Goal: Book appointment/travel/reservation: Book appointment/travel/reservation

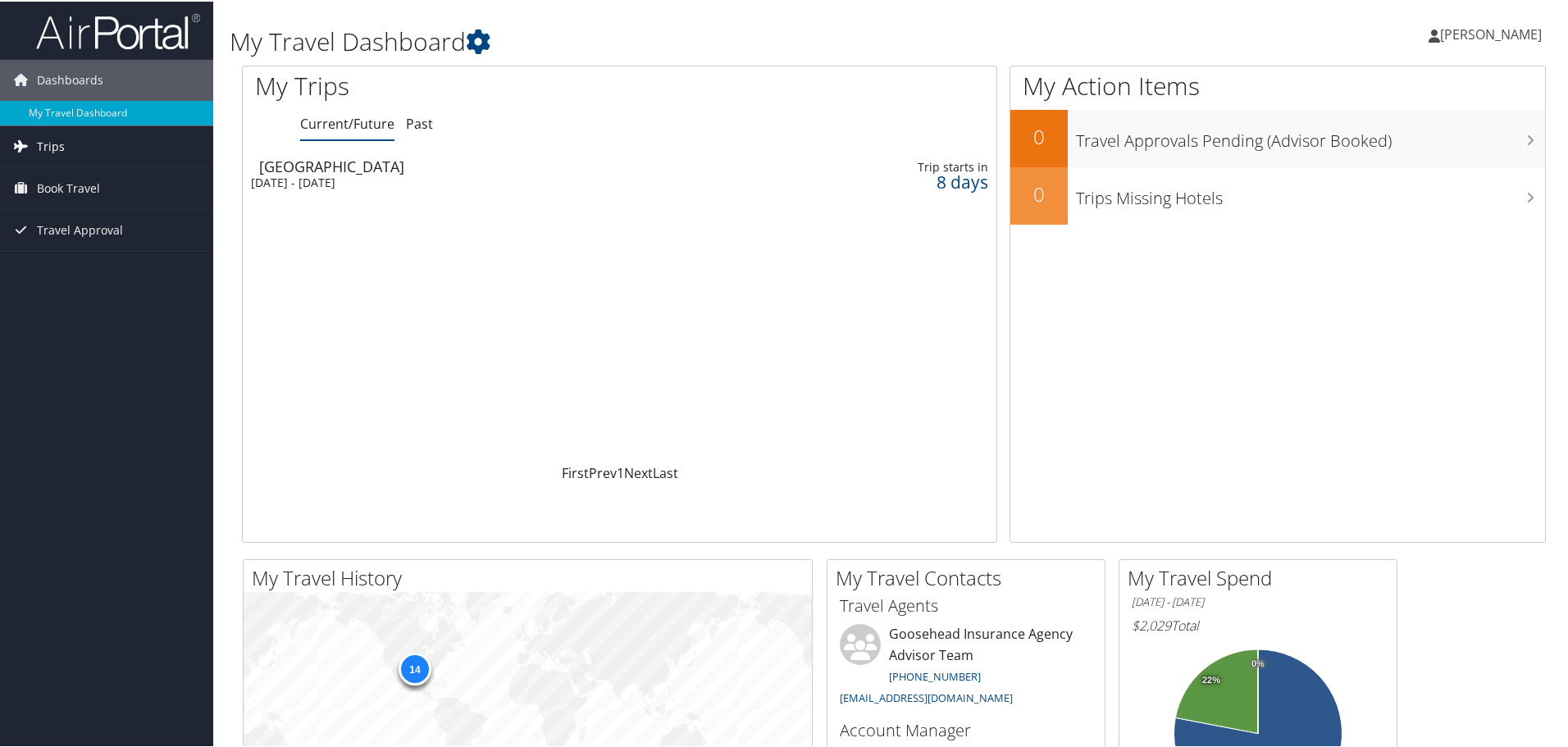
click at [97, 154] on link "Trips" at bounding box center [106, 144] width 213 height 41
click at [79, 269] on span "Book Travel" at bounding box center [68, 260] width 63 height 41
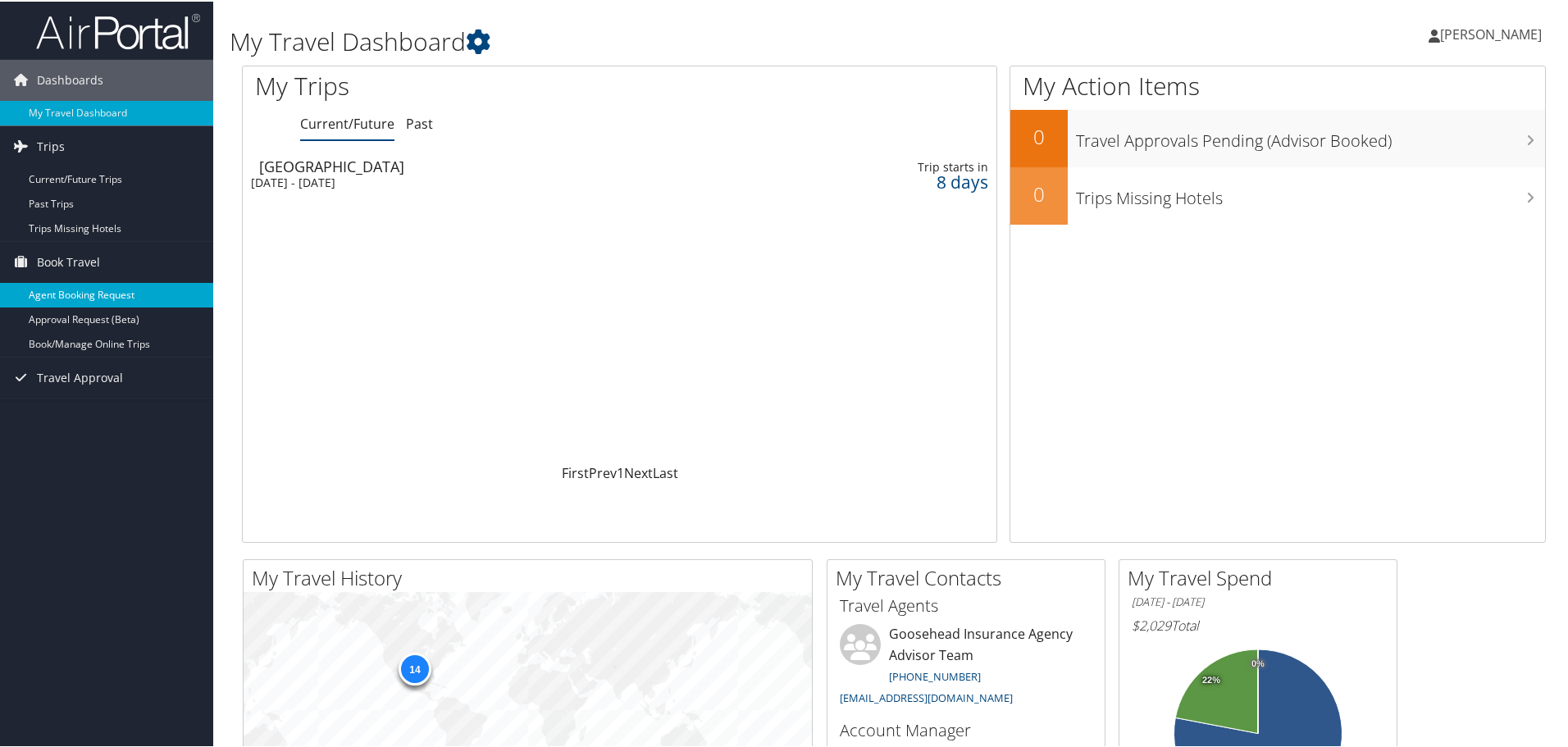
click at [120, 293] on link "Agent Booking Request" at bounding box center [106, 293] width 213 height 25
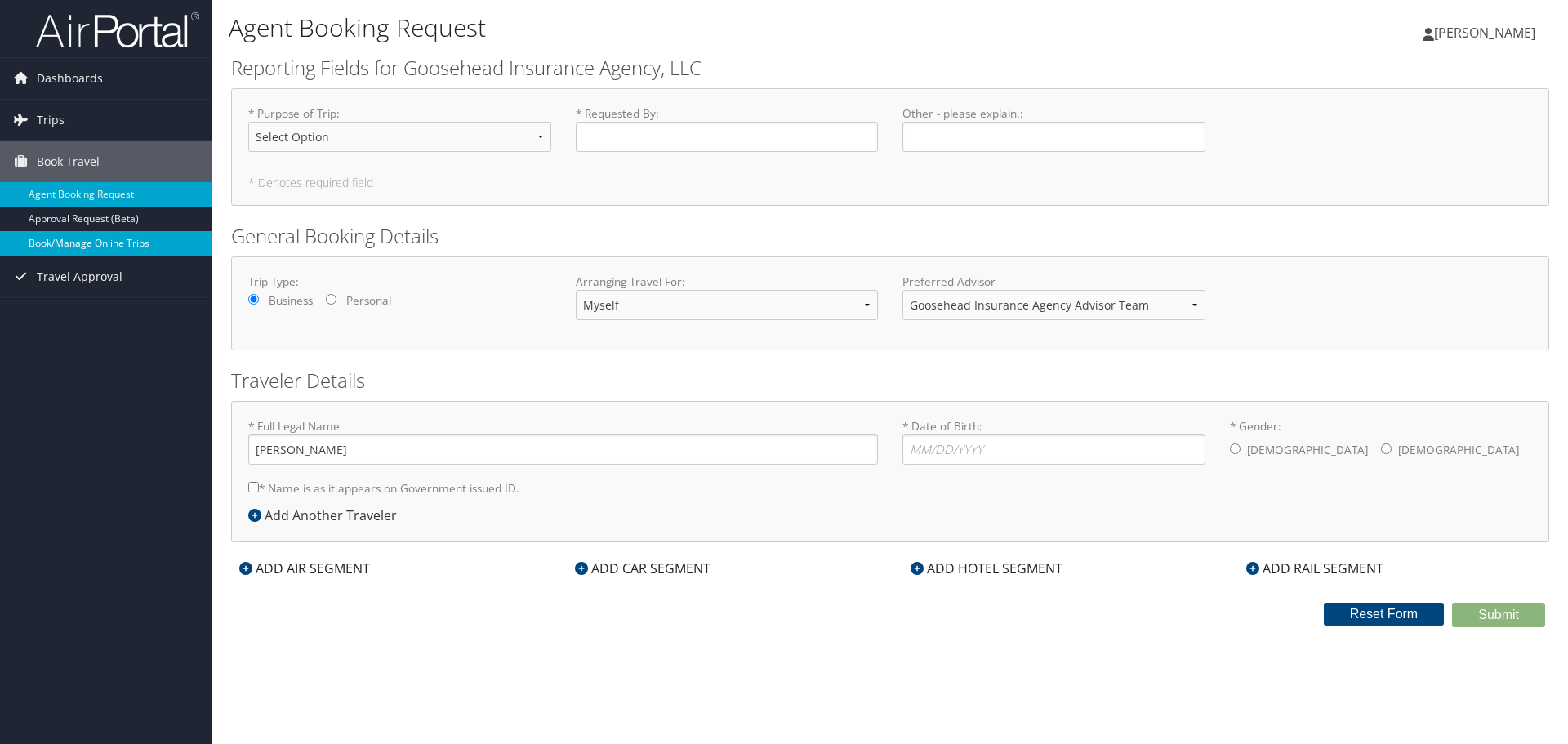
click at [155, 235] on link "Book/Manage Online Trips" at bounding box center [105, 243] width 212 height 25
